Goal: Task Accomplishment & Management: Complete application form

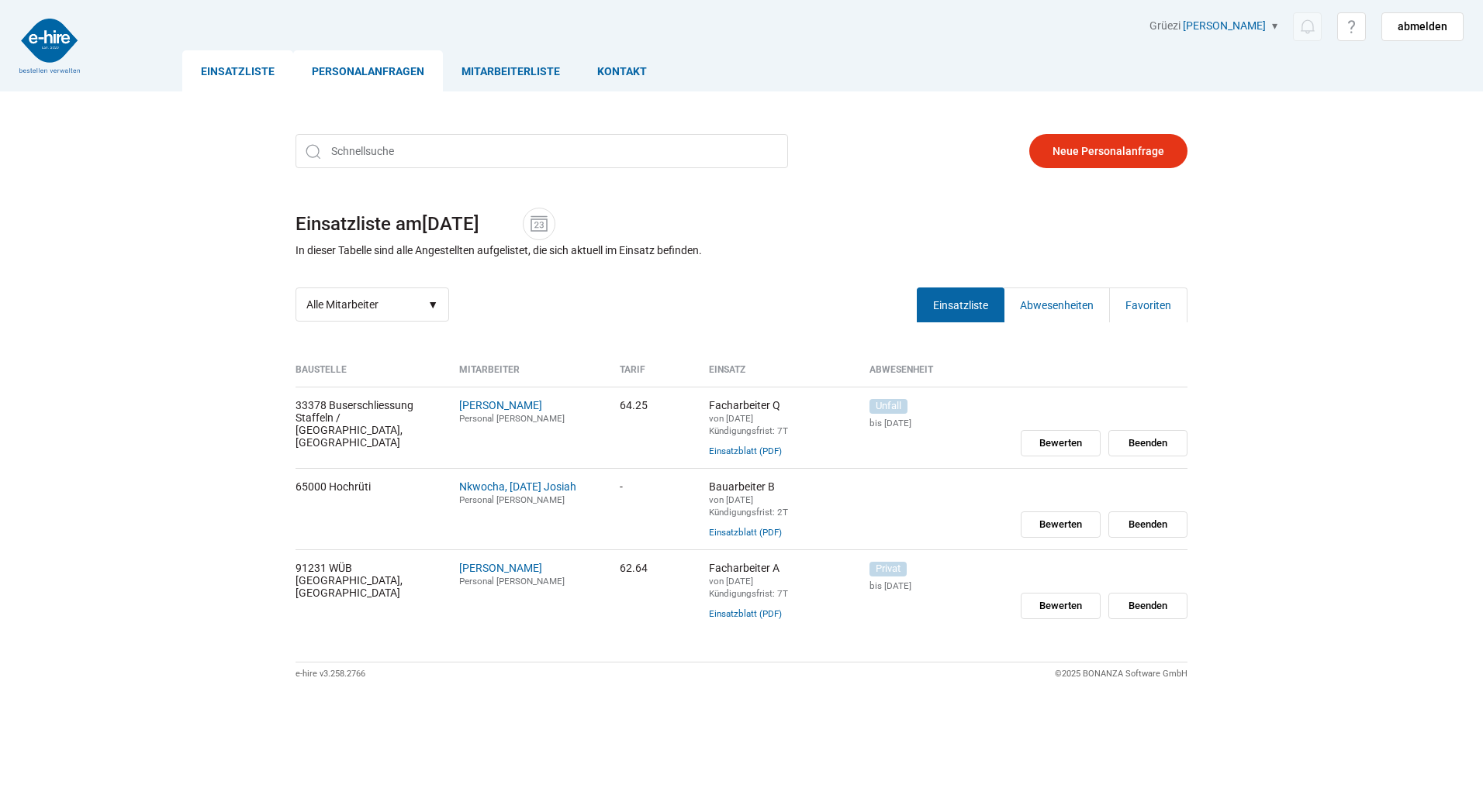
click at [333, 66] on link "Personalanfragen" at bounding box center [368, 71] width 149 height 41
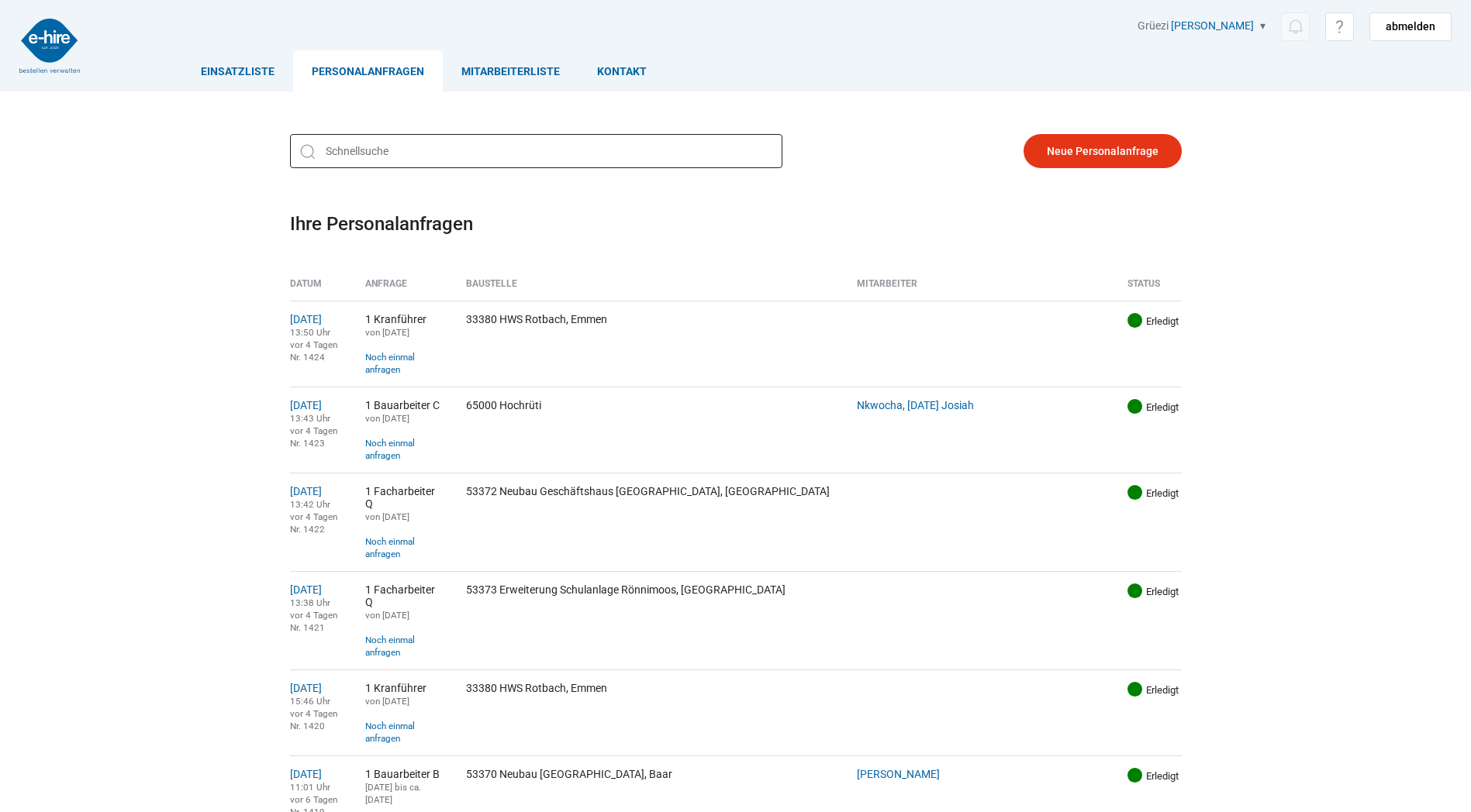
click at [423, 148] on input "text" at bounding box center [536, 151] width 492 height 34
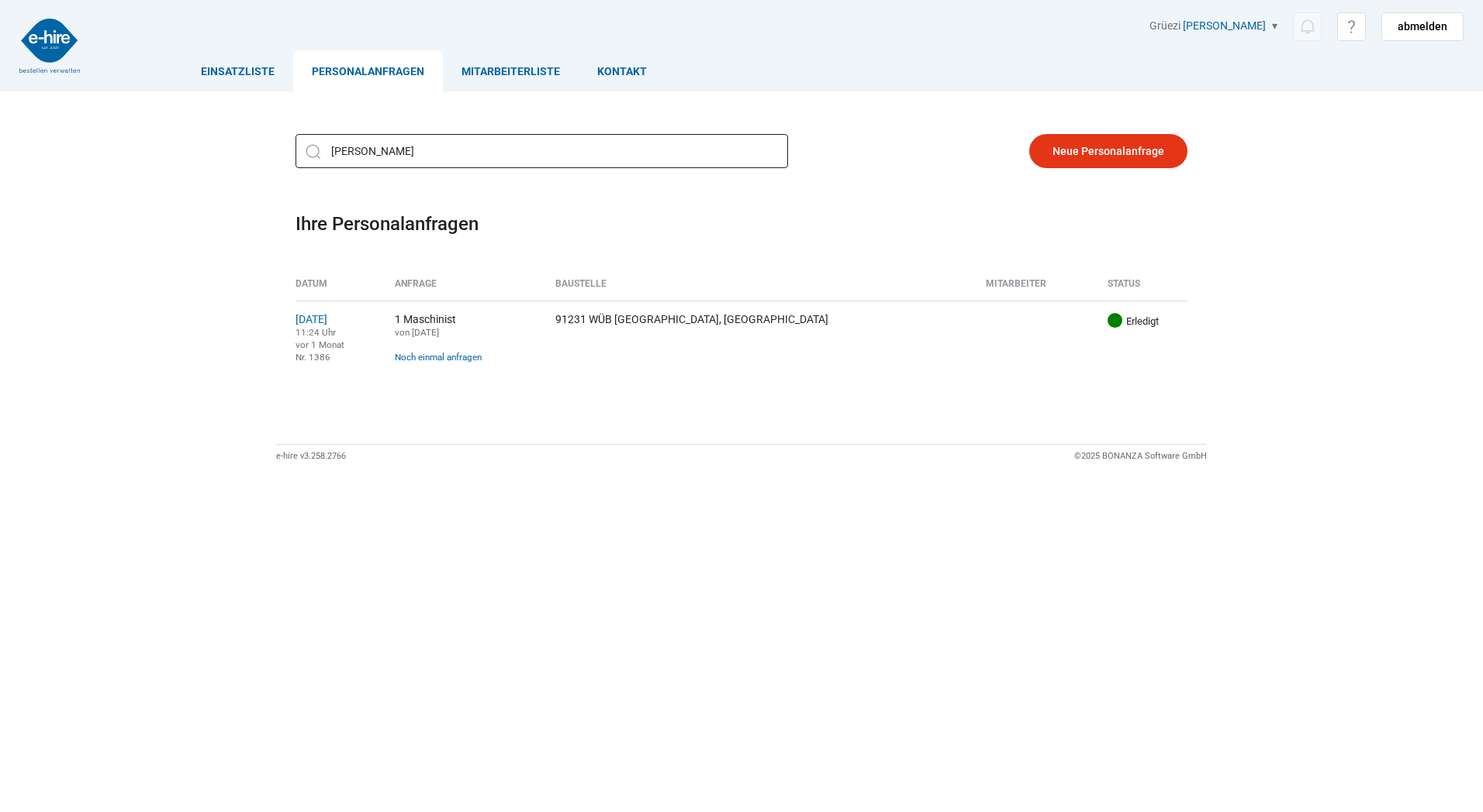
type input "eggen"
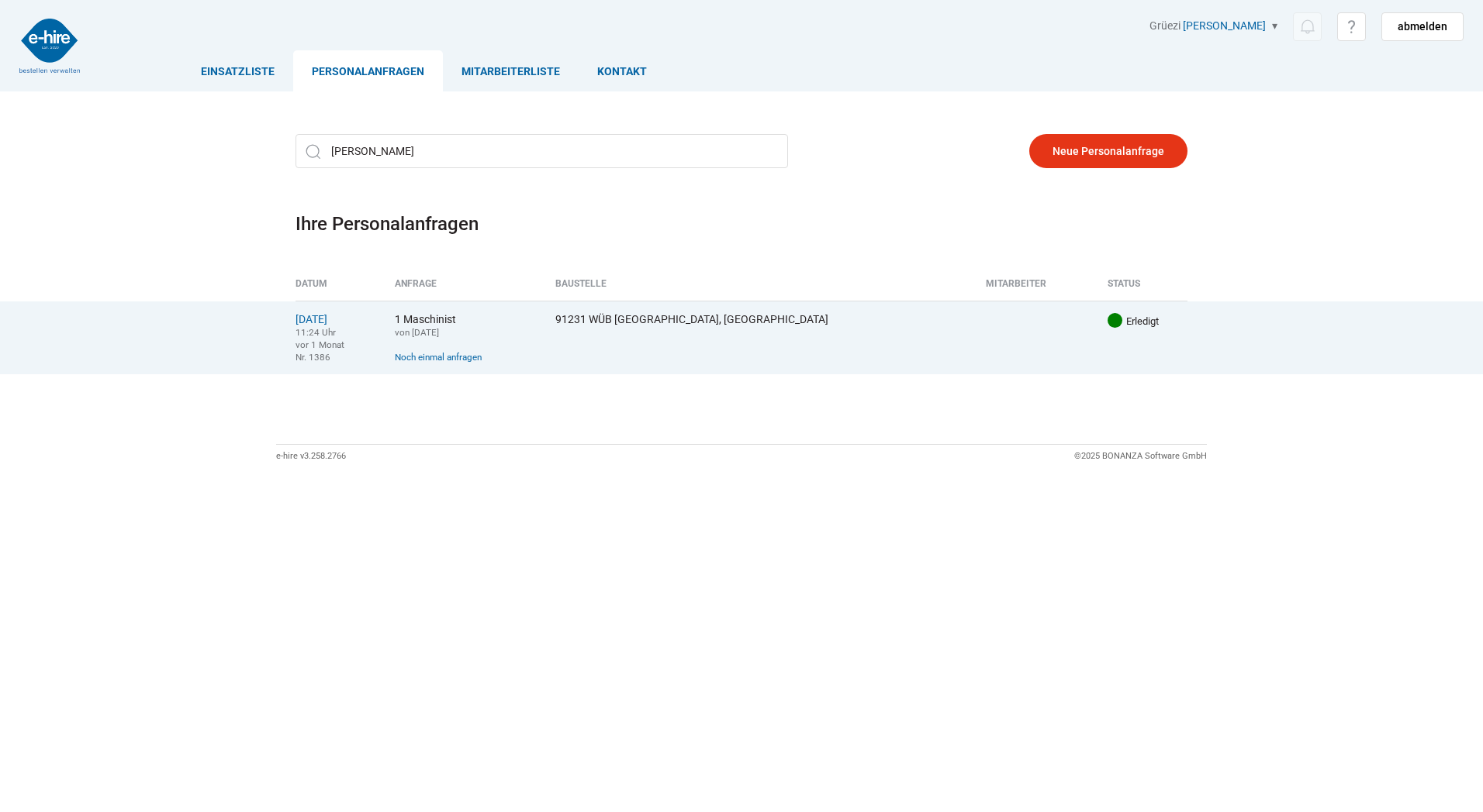
click at [663, 323] on div "91231 WÜB Eggen, Luzern" at bounding box center [759, 319] width 408 height 12
click at [305, 324] on link "[DATE]" at bounding box center [311, 319] width 32 height 12
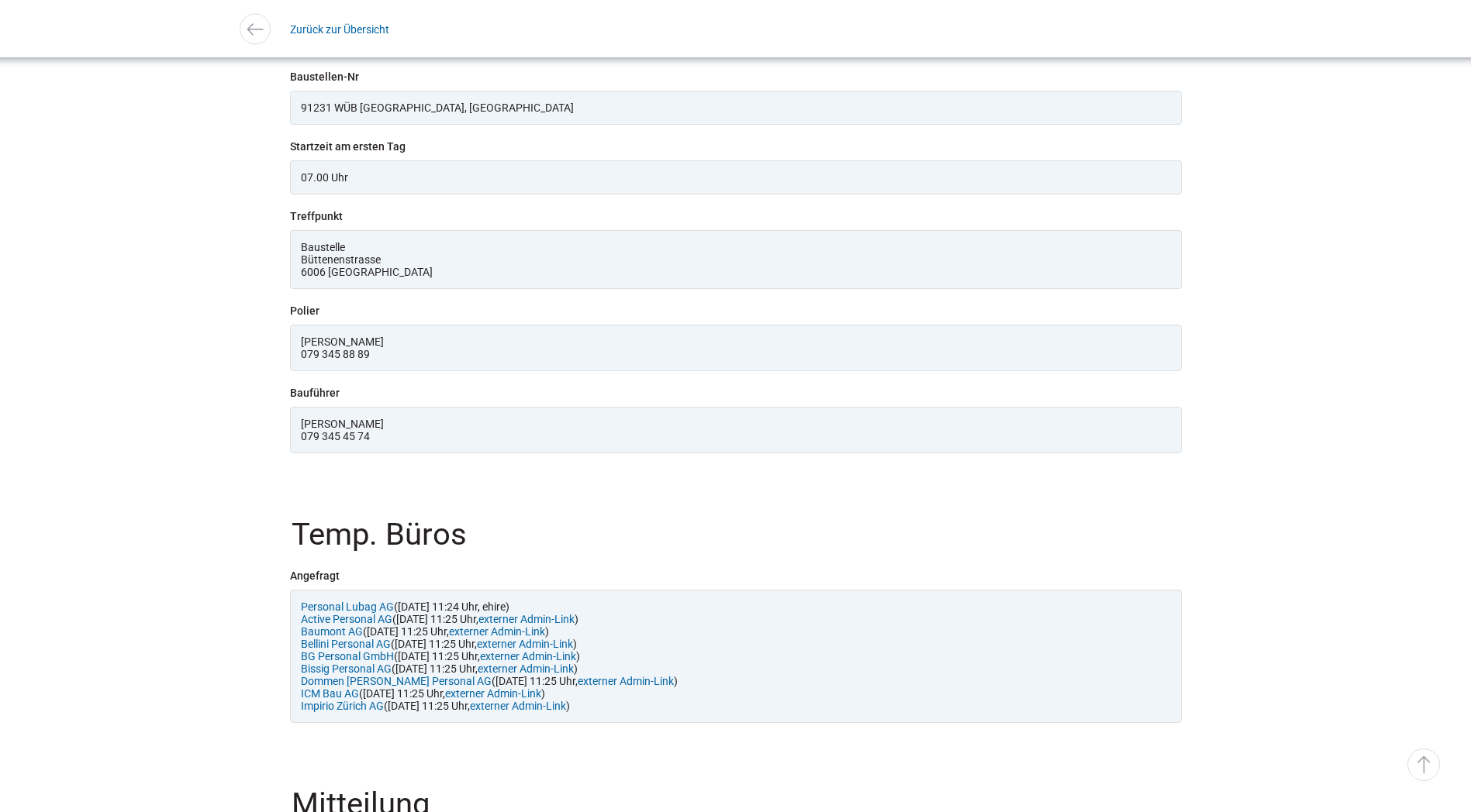
scroll to position [1437, 0]
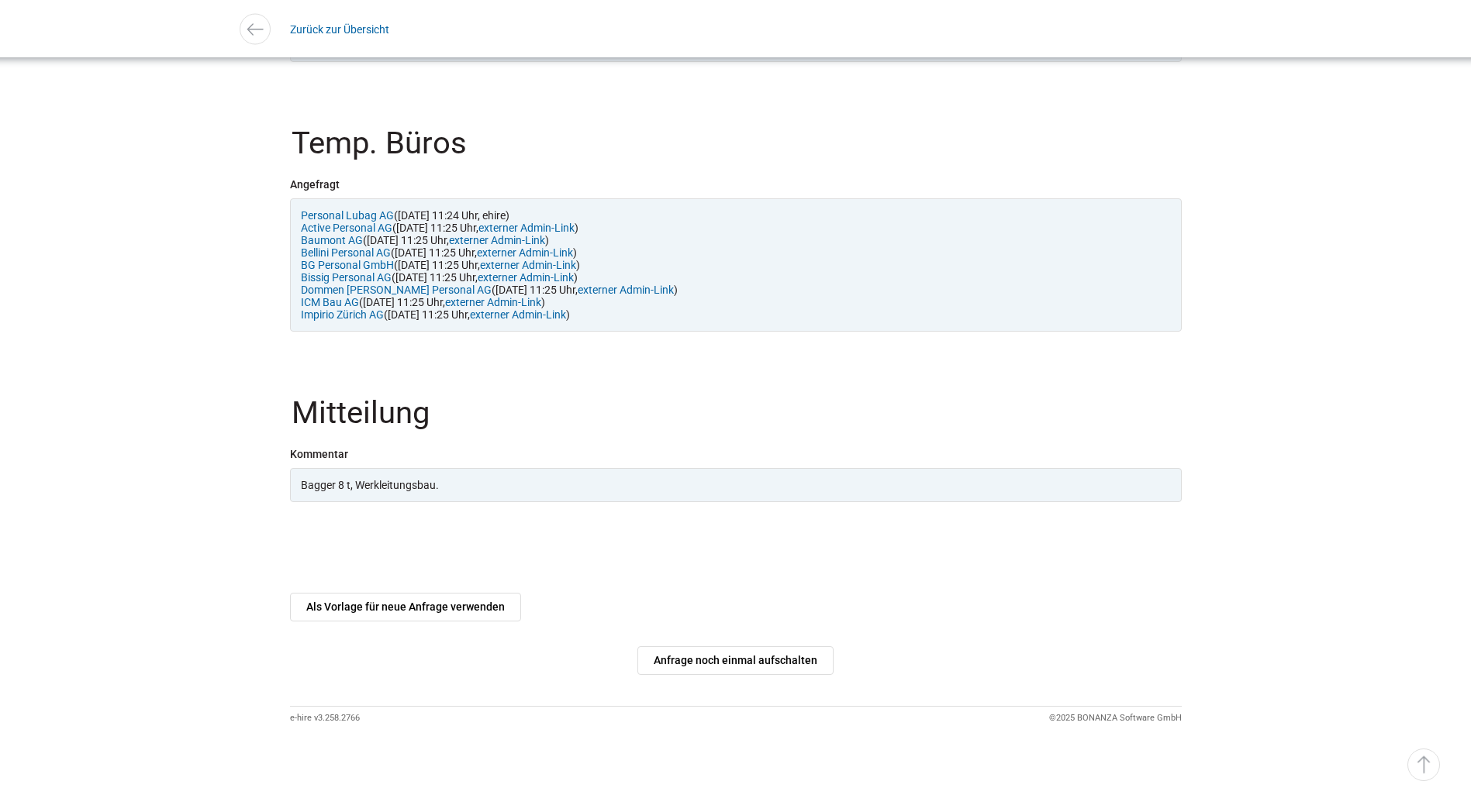
click at [418, 608] on link "Als Vorlage für neue Anfrage verwenden" at bounding box center [406, 607] width 231 height 29
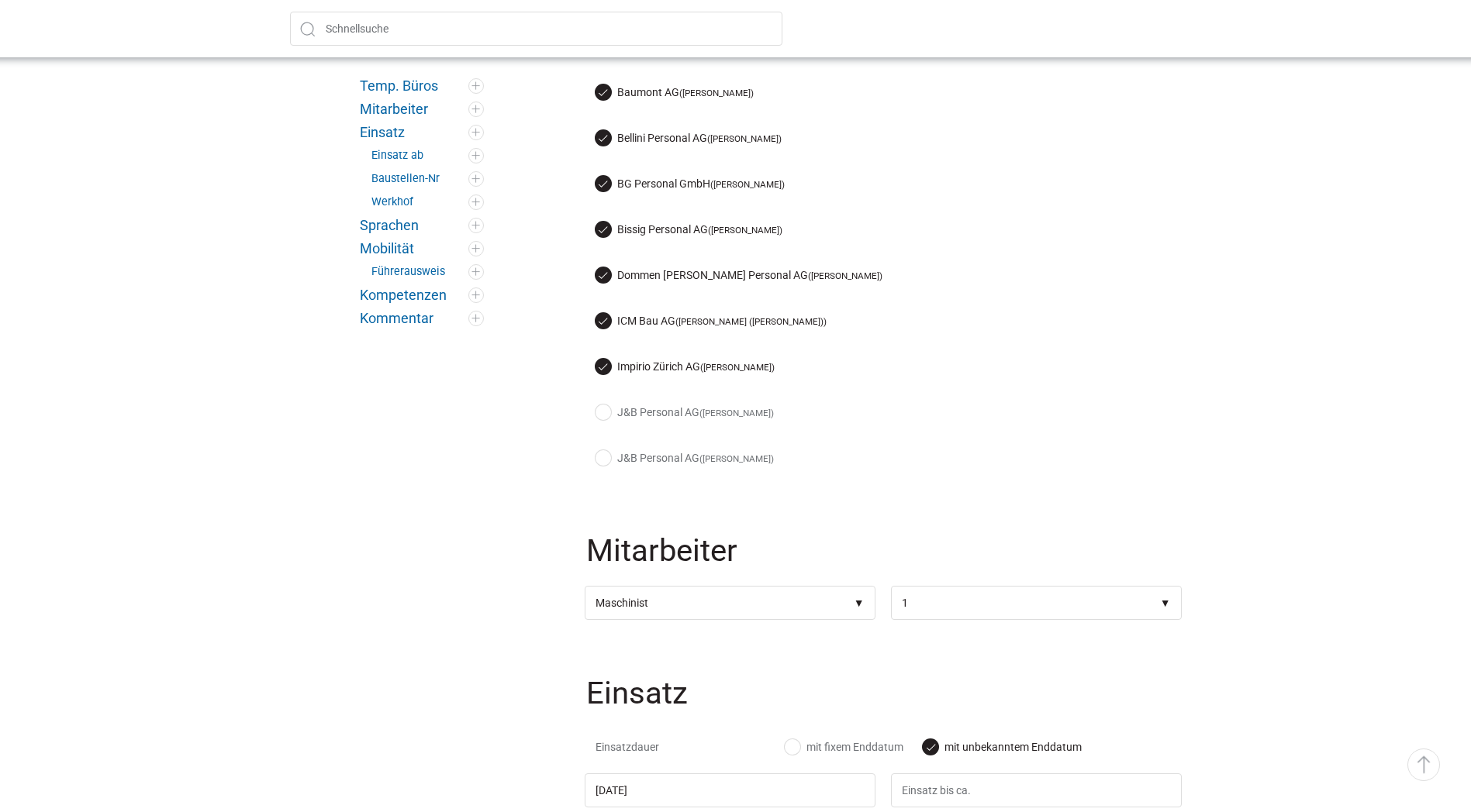
scroll to position [620, 0]
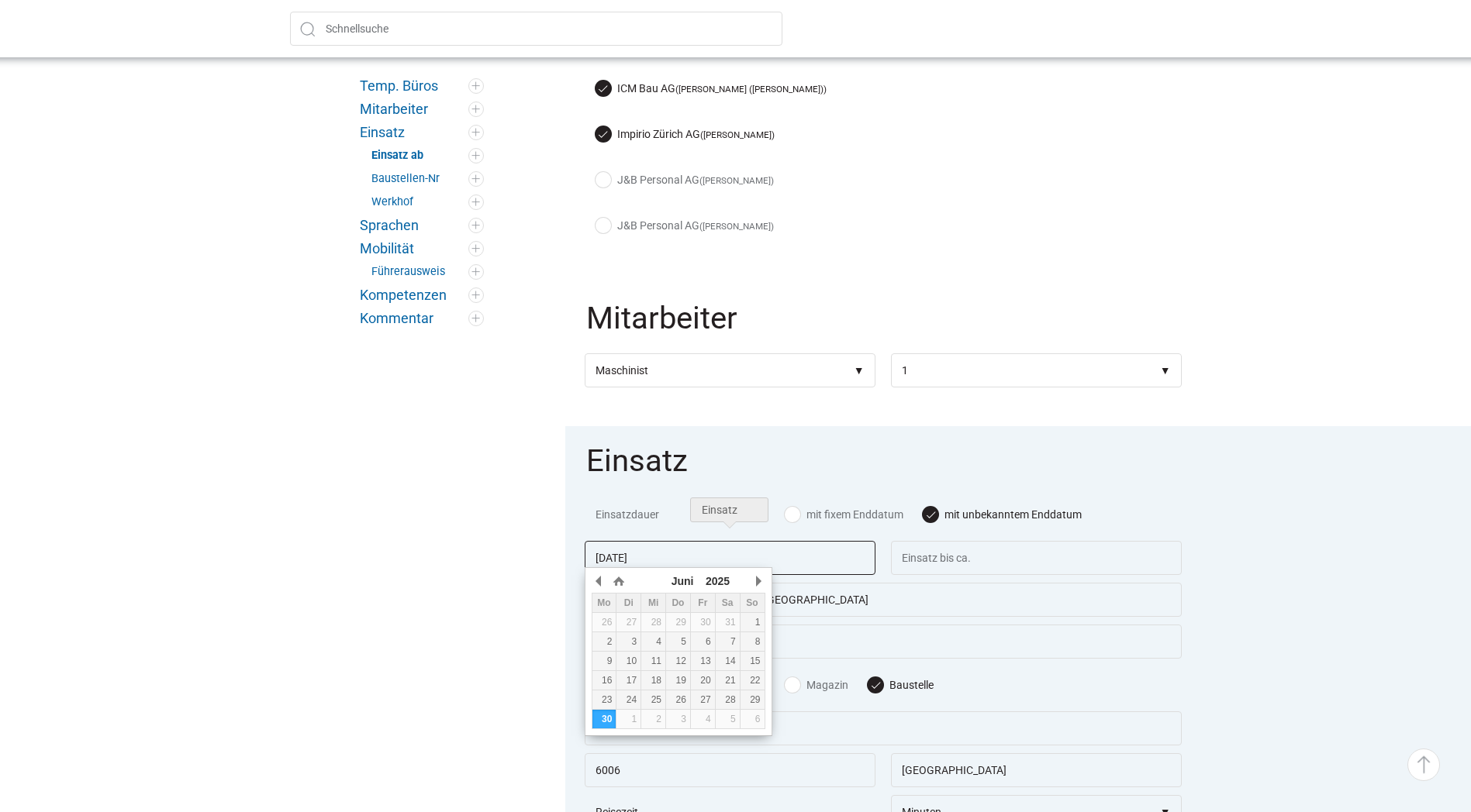
drag, startPoint x: 706, startPoint y: 551, endPoint x: 455, endPoint y: 551, distance: 251.0
click at [760, 583] on button "button" at bounding box center [757, 581] width 16 height 23
click at [759, 582] on button "button" at bounding box center [757, 581] width 16 height 23
click at [639, 677] on div "19" at bounding box center [628, 680] width 24 height 11
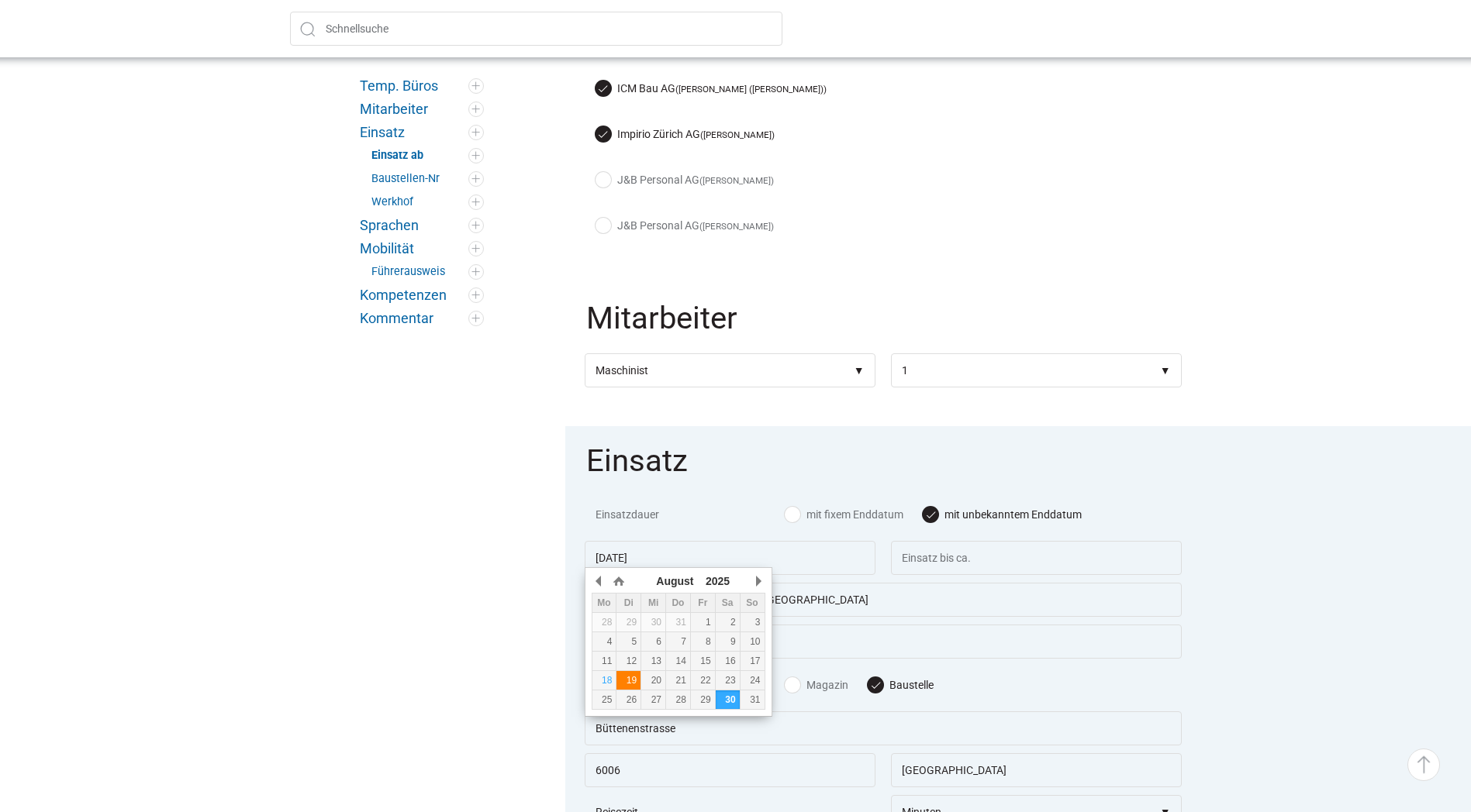
type input "19.08.2025"
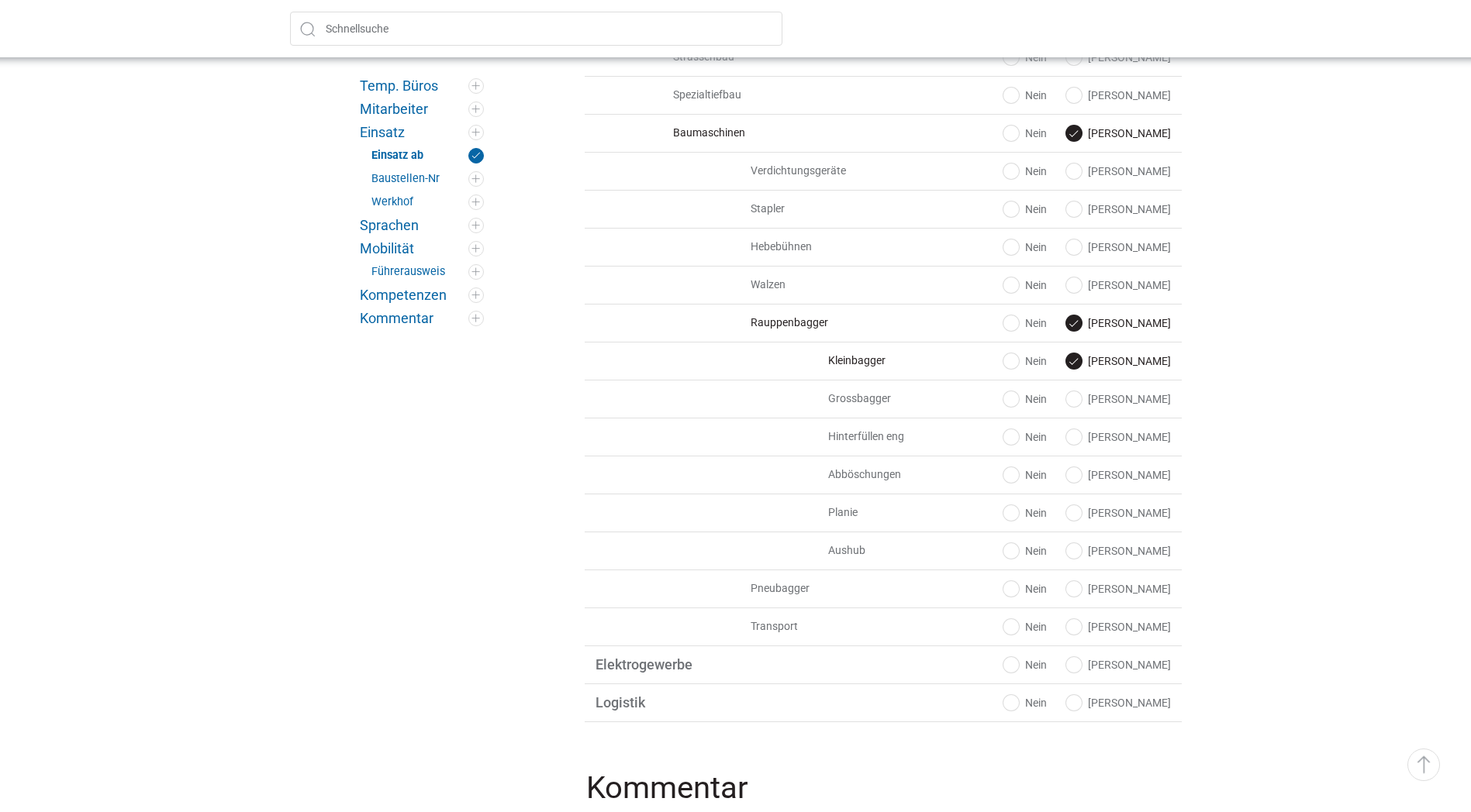
scroll to position [2481, 0]
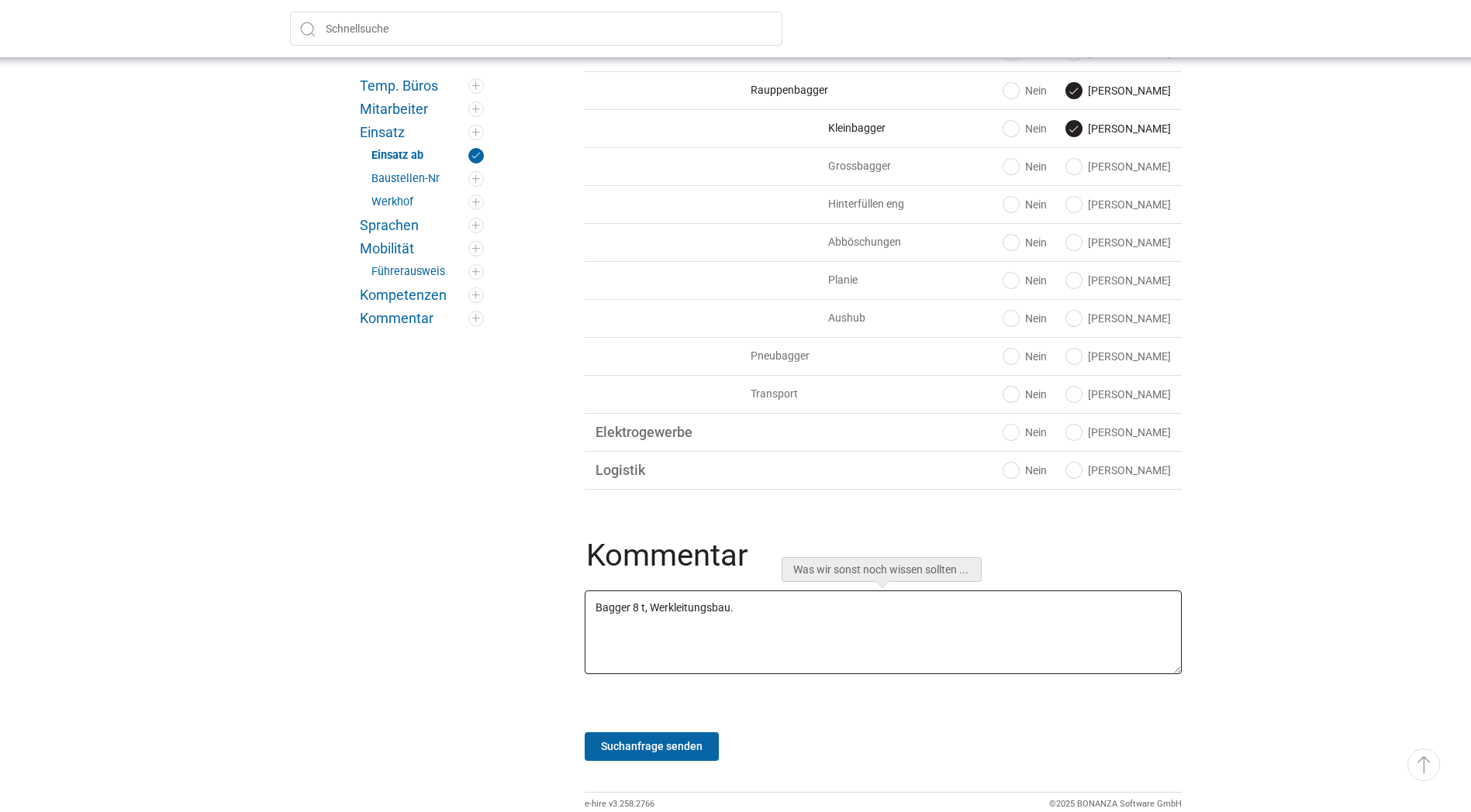
click at [633, 610] on textarea "Bagger 8 t, Werkleitungsbau." at bounding box center [884, 632] width 597 height 84
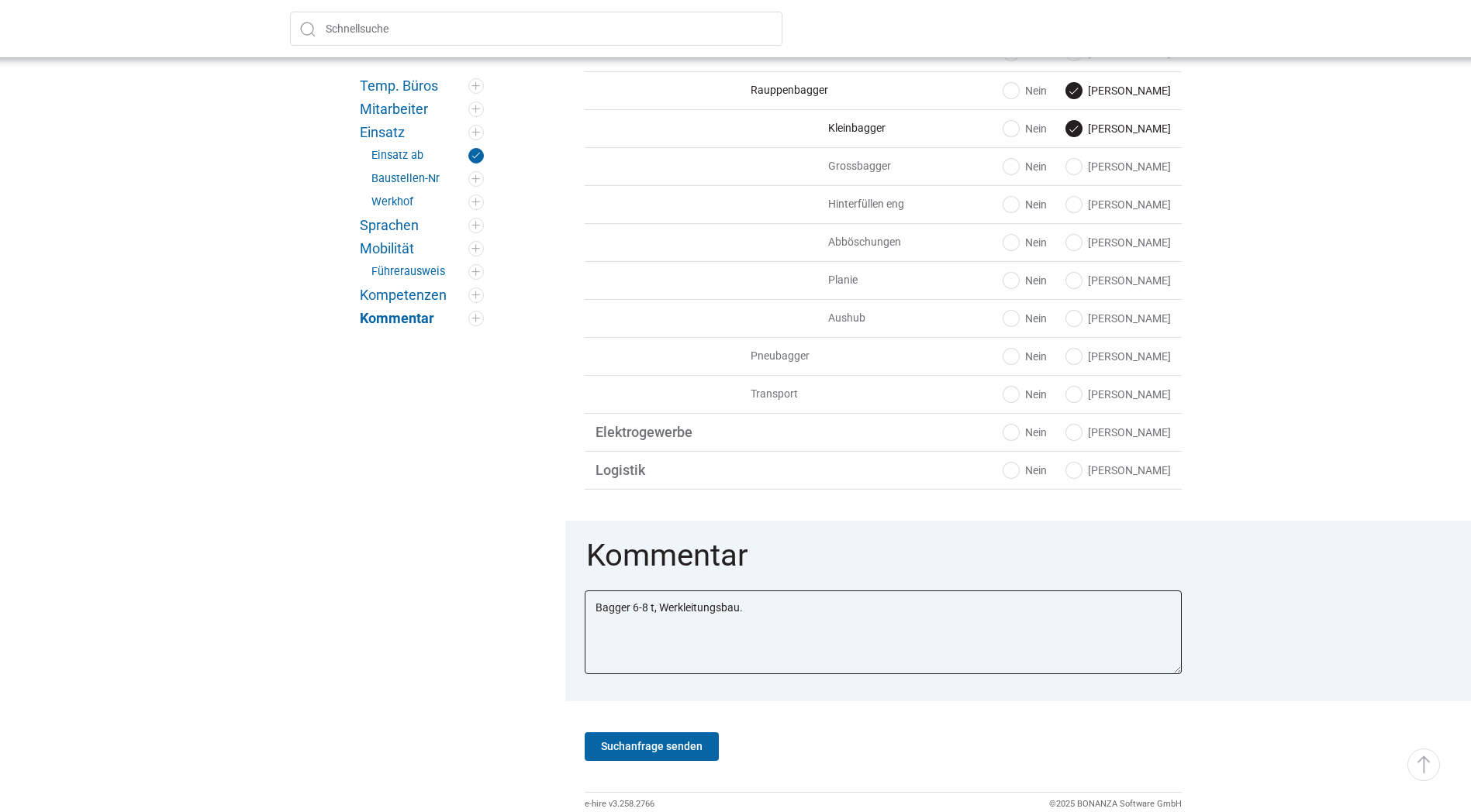
click at [628, 610] on textarea "Bagger 8 t, Werkleitungsbau." at bounding box center [884, 632] width 597 height 84
drag, startPoint x: 792, startPoint y: 610, endPoint x: 918, endPoint y: 634, distance: 128.3
click at [694, 617] on textarea "Bagger 8 t, Werkleitungsbau." at bounding box center [884, 632] width 597 height 84
type textarea "Raupenbagger 6-8 t, selbständig Magerbeton einbauen, Grabarbeiten."
click at [631, 752] on input "Suchanfrage senden" at bounding box center [652, 746] width 134 height 29
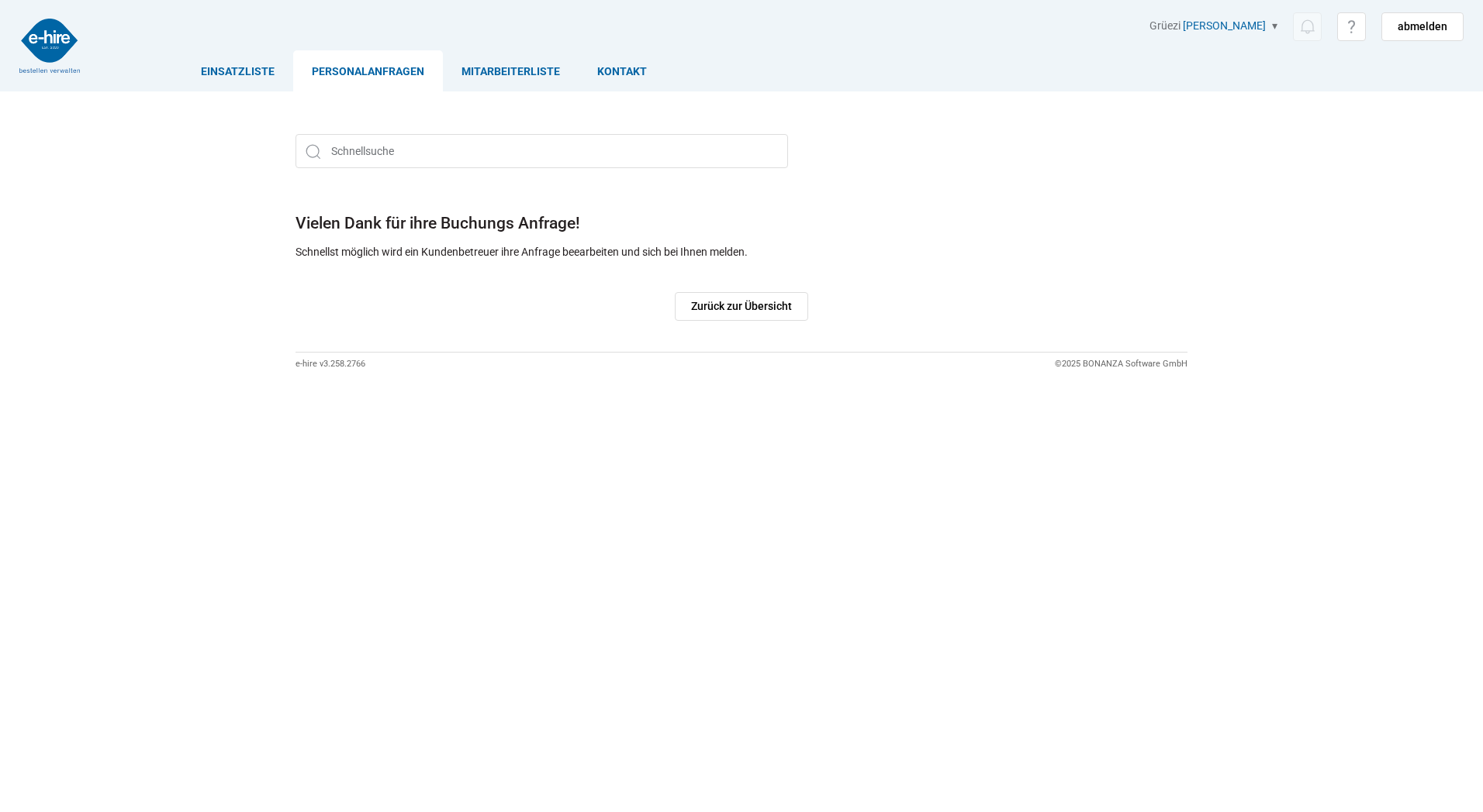
click at [347, 64] on link "Personalanfragen" at bounding box center [368, 71] width 149 height 41
click at [255, 77] on link "Einsatzliste" at bounding box center [238, 71] width 111 height 41
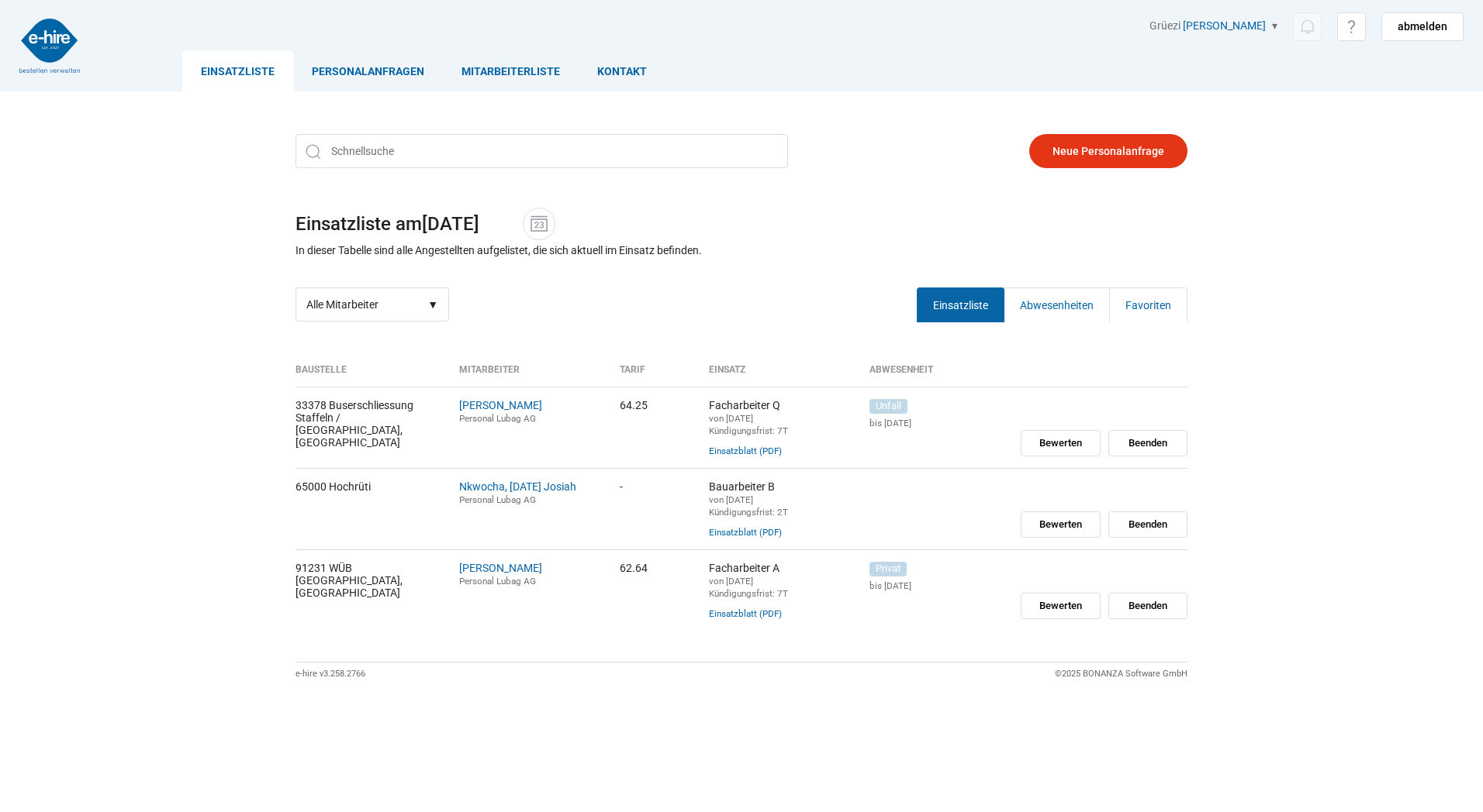
click at [373, 67] on link "Personalanfragen" at bounding box center [368, 71] width 149 height 41
